Goal: Navigation & Orientation: Find specific page/section

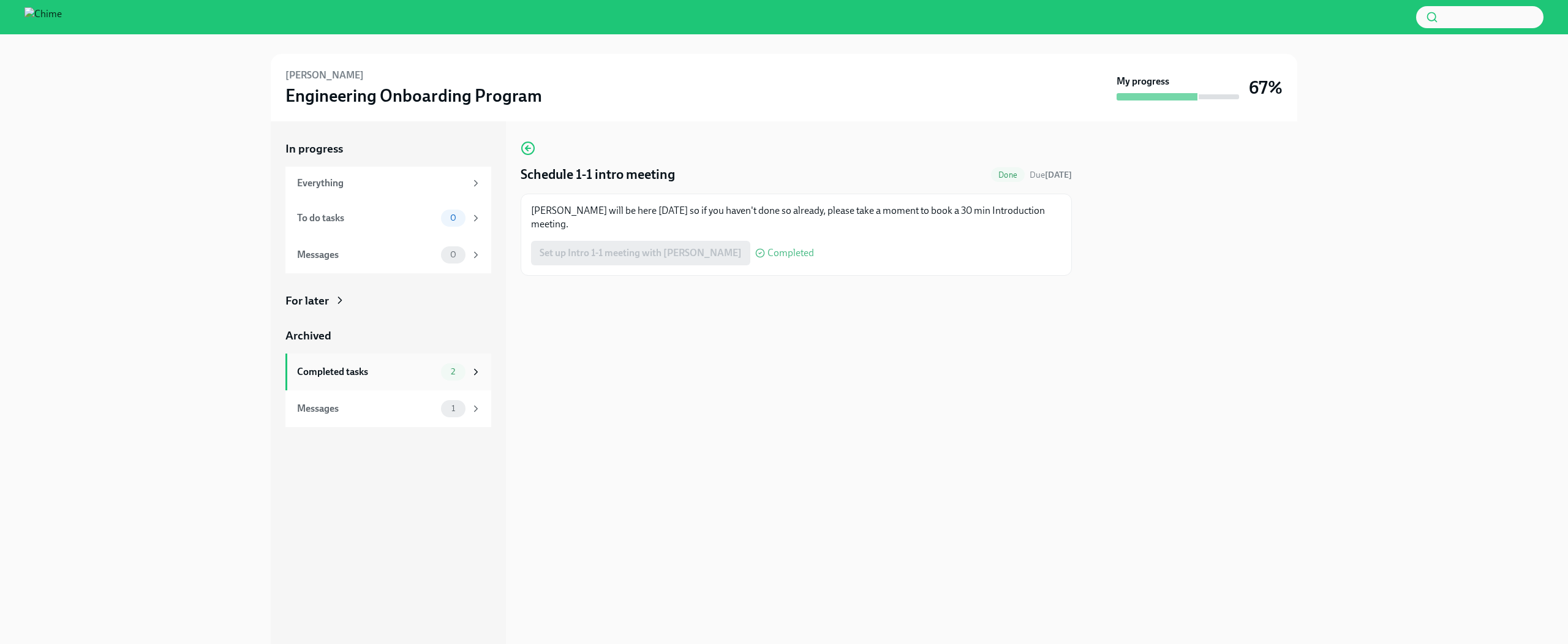
click at [377, 370] on div "Completed tasks" at bounding box center [367, 372] width 139 height 13
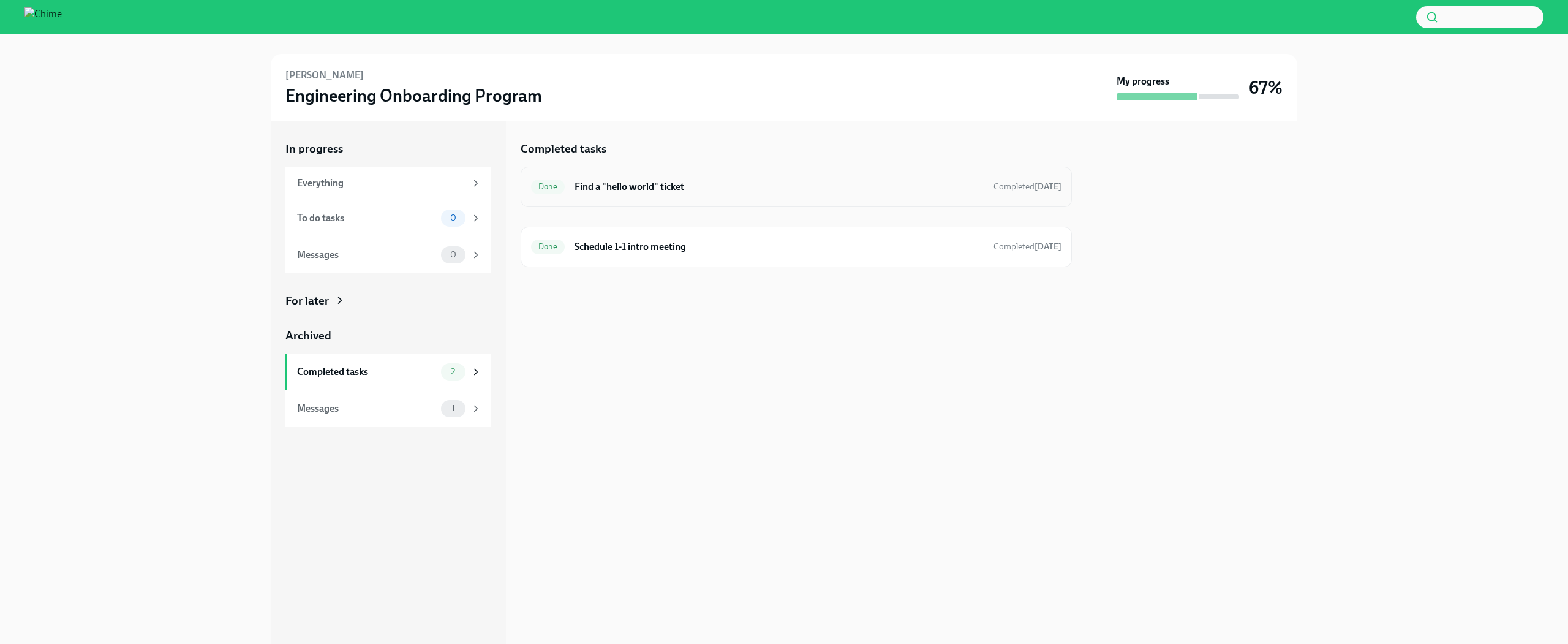
click at [665, 189] on h6 "Find a "hello world" ticket" at bounding box center [779, 187] width 409 height 13
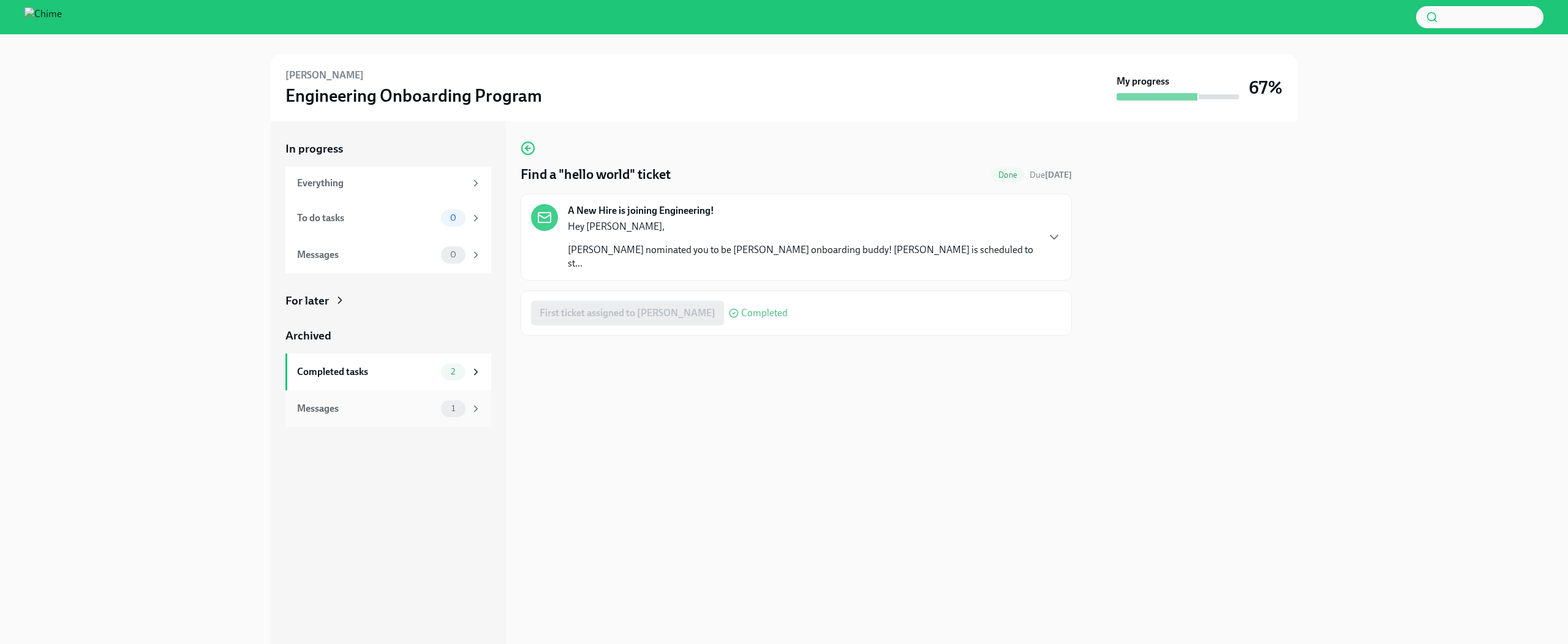
click at [413, 412] on div "Messages" at bounding box center [367, 409] width 139 height 13
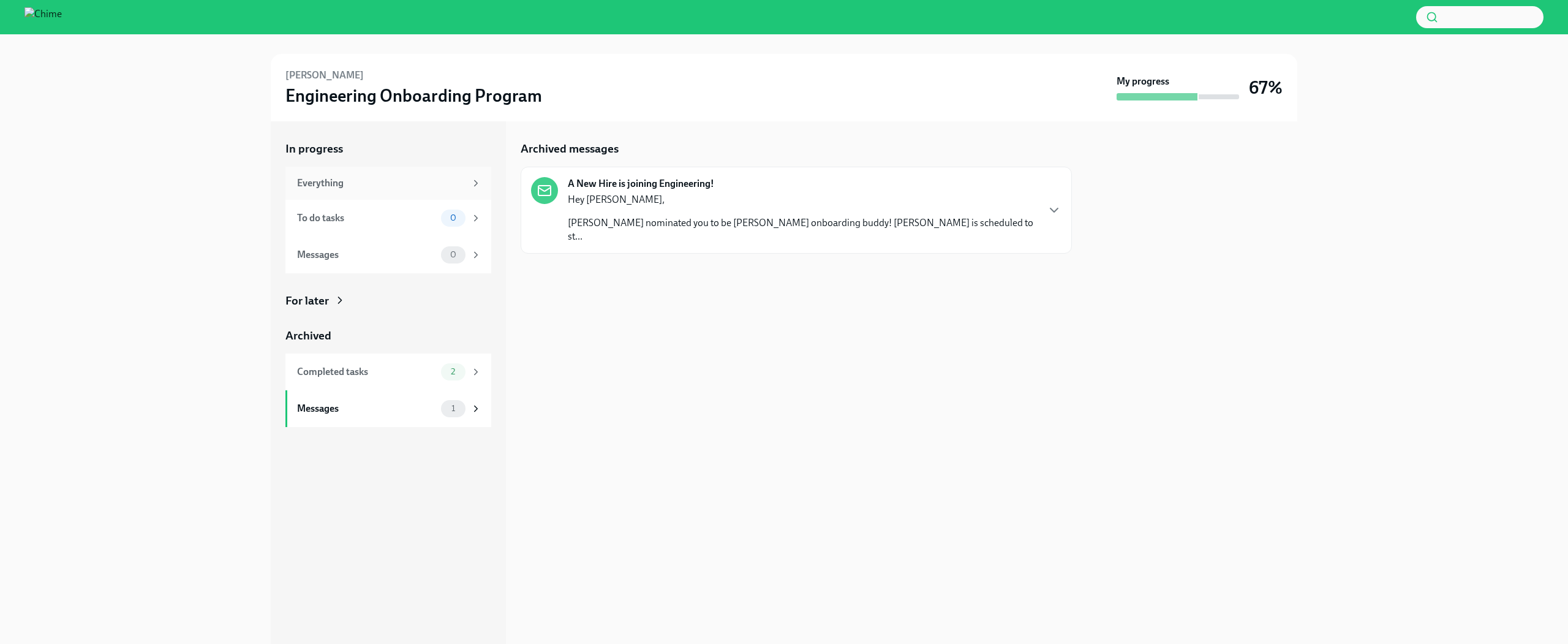
click at [424, 188] on div "Everything" at bounding box center [382, 183] width 169 height 13
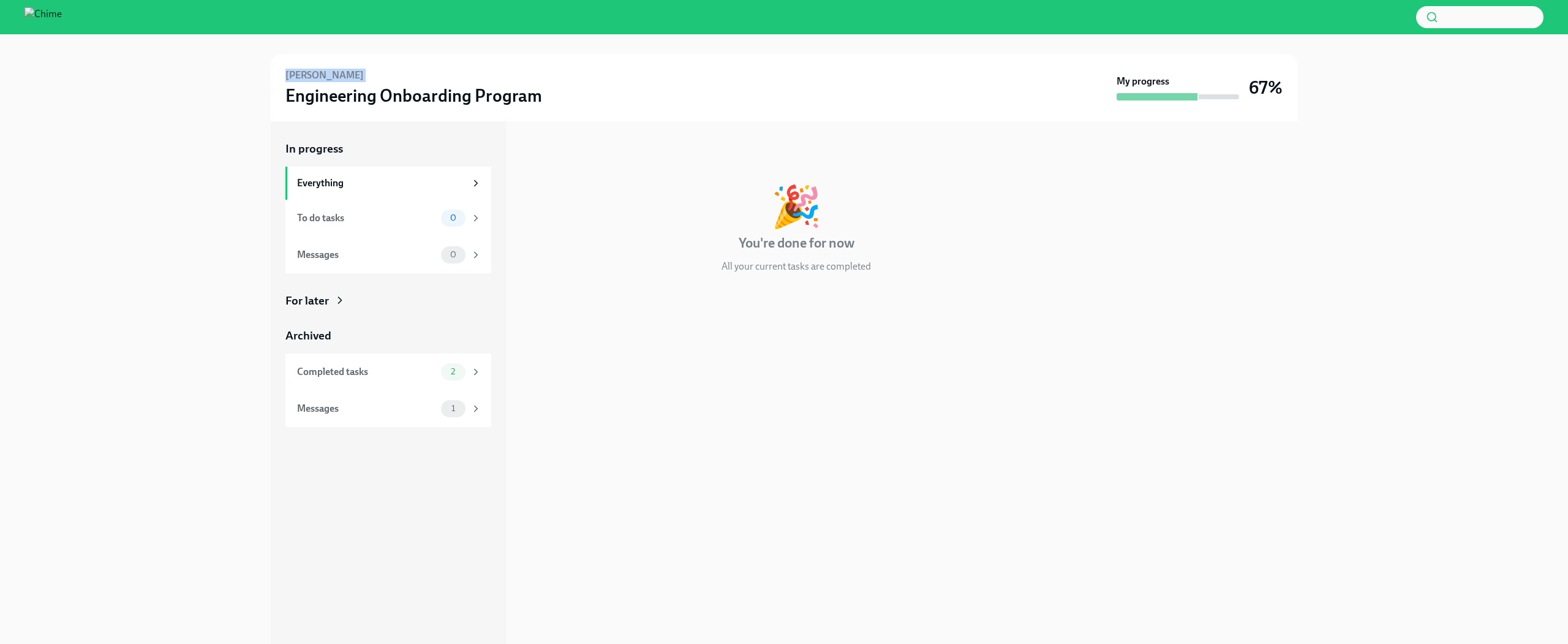
drag, startPoint x: 895, startPoint y: 41, endPoint x: 976, endPoint y: 91, distance: 95.2
click at [913, 65] on div "[PERSON_NAME] Engineering Onboarding Program My progress 67%" at bounding box center [784, 78] width 1529 height 87
click at [976, 91] on div "[PERSON_NAME] Engineering Onboarding Program" at bounding box center [698, 88] width 826 height 38
